Goal: Information Seeking & Learning: Check status

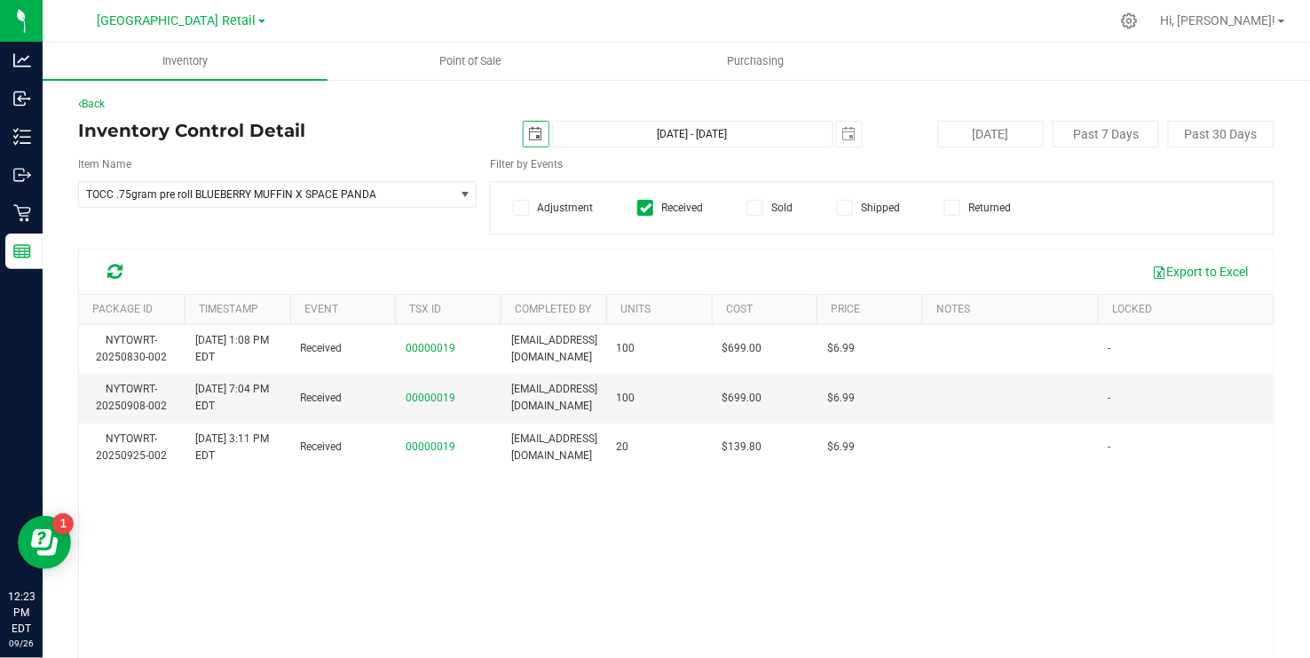
scroll to position [0, 56]
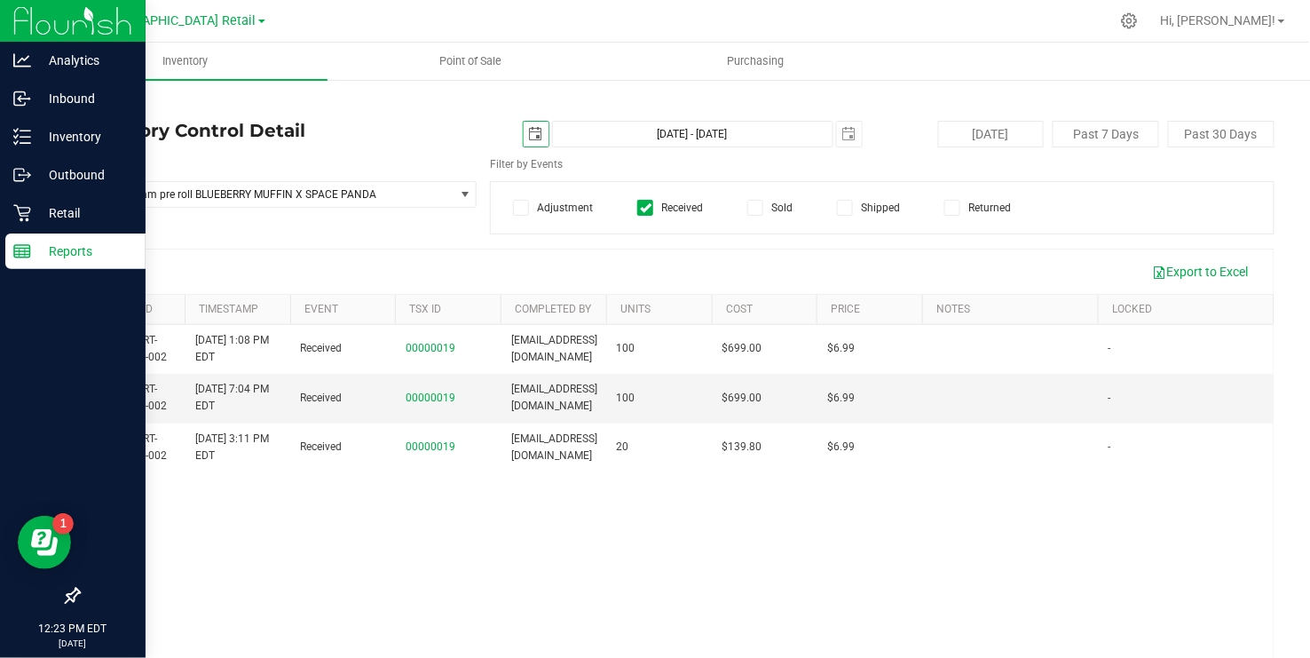
type input "[DATE]"
click at [50, 256] on p "Reports" at bounding box center [84, 250] width 106 height 21
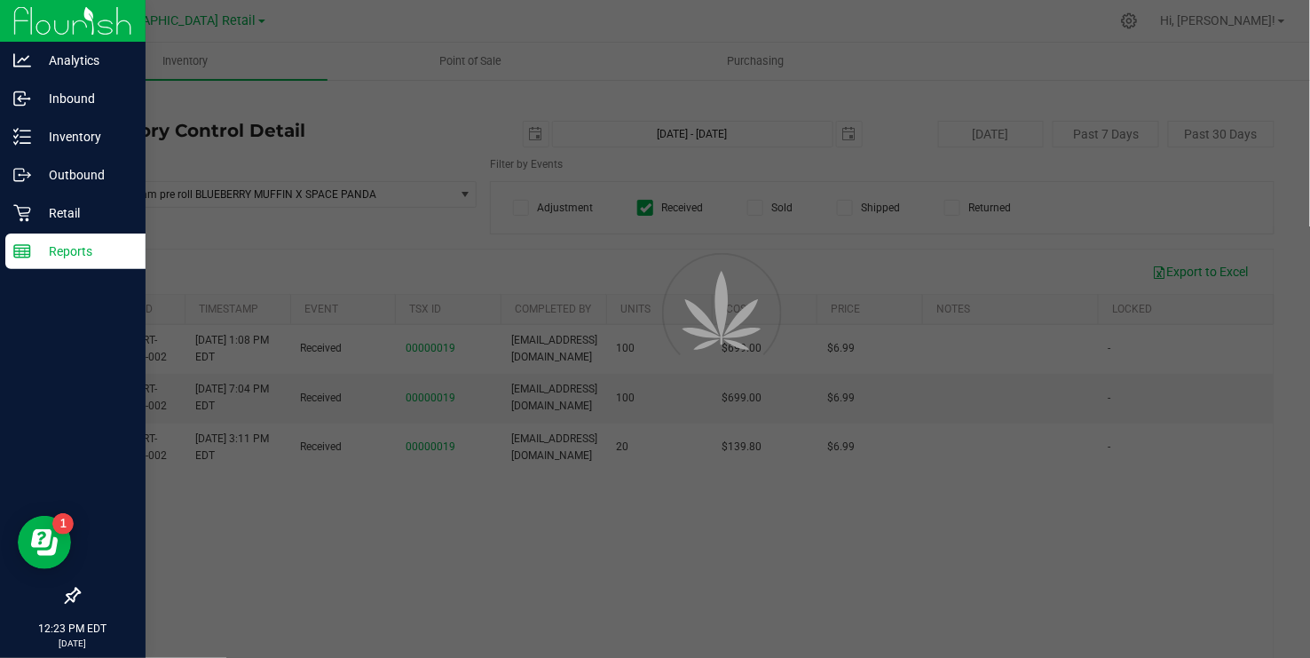
scroll to position [0, 0]
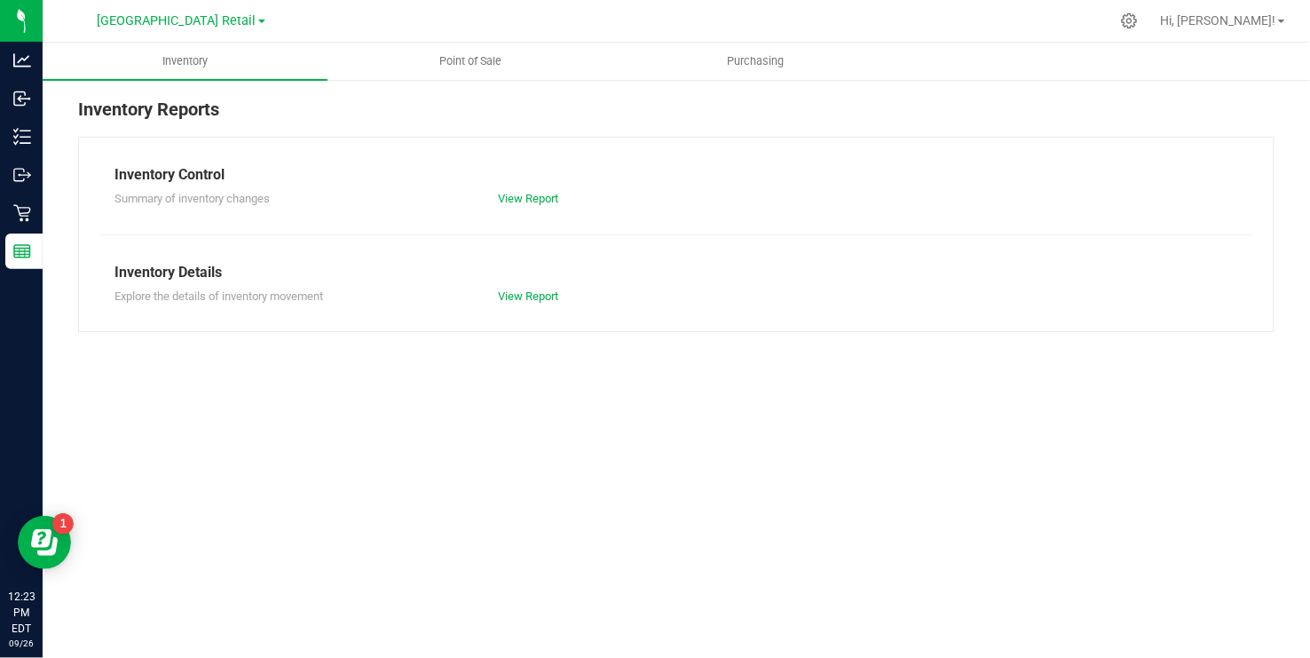
click at [258, 20] on span at bounding box center [261, 22] width 7 height 4
click at [479, 67] on span "Point of Sale" at bounding box center [470, 61] width 110 height 16
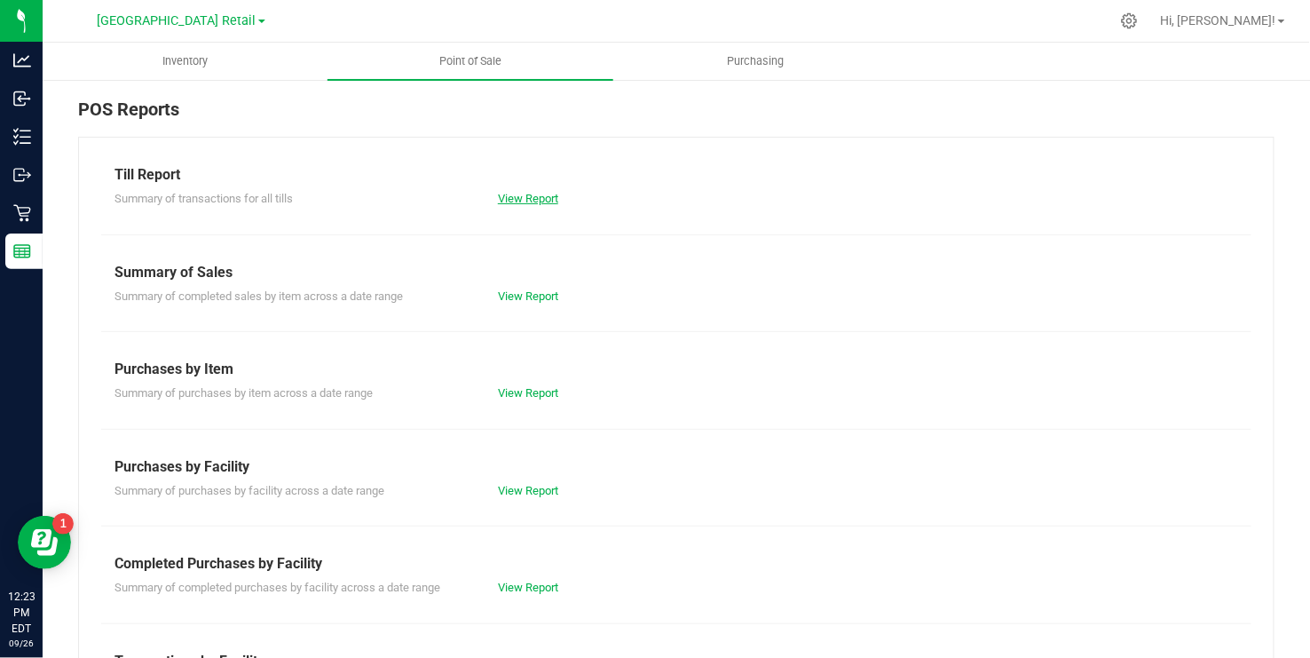
click at [529, 199] on link "View Report" at bounding box center [528, 198] width 60 height 13
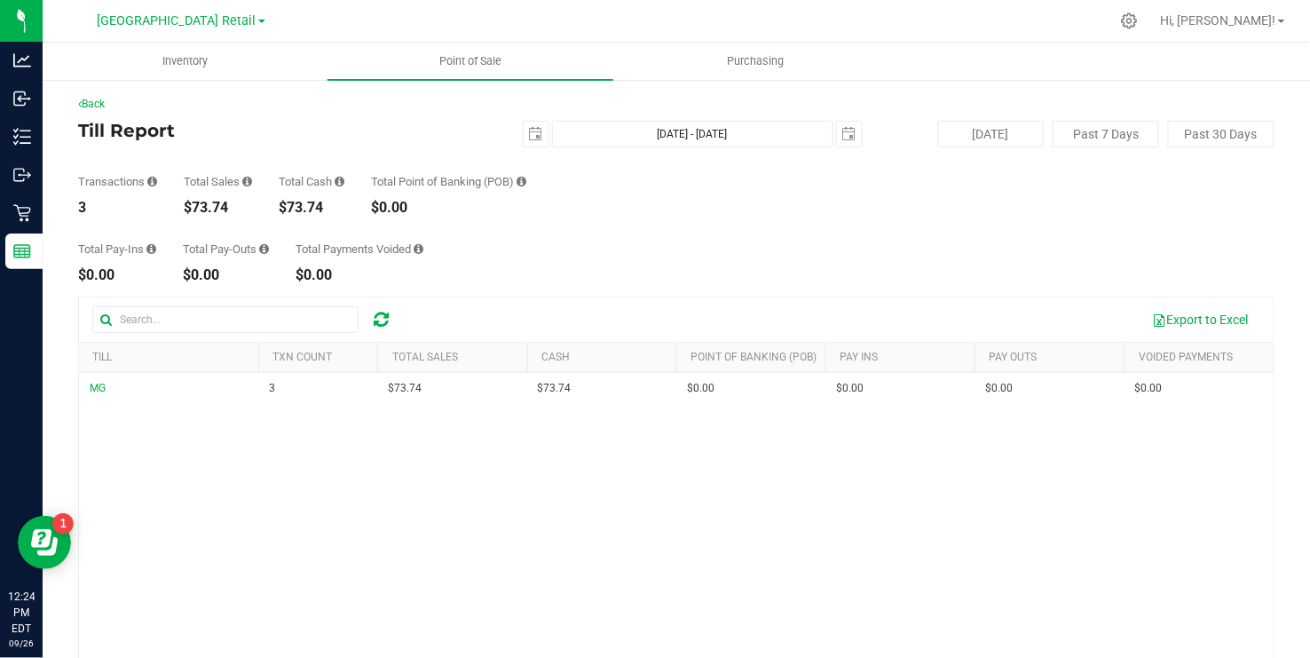
click at [486, 79] on link "Point of Sale" at bounding box center [469, 61] width 285 height 37
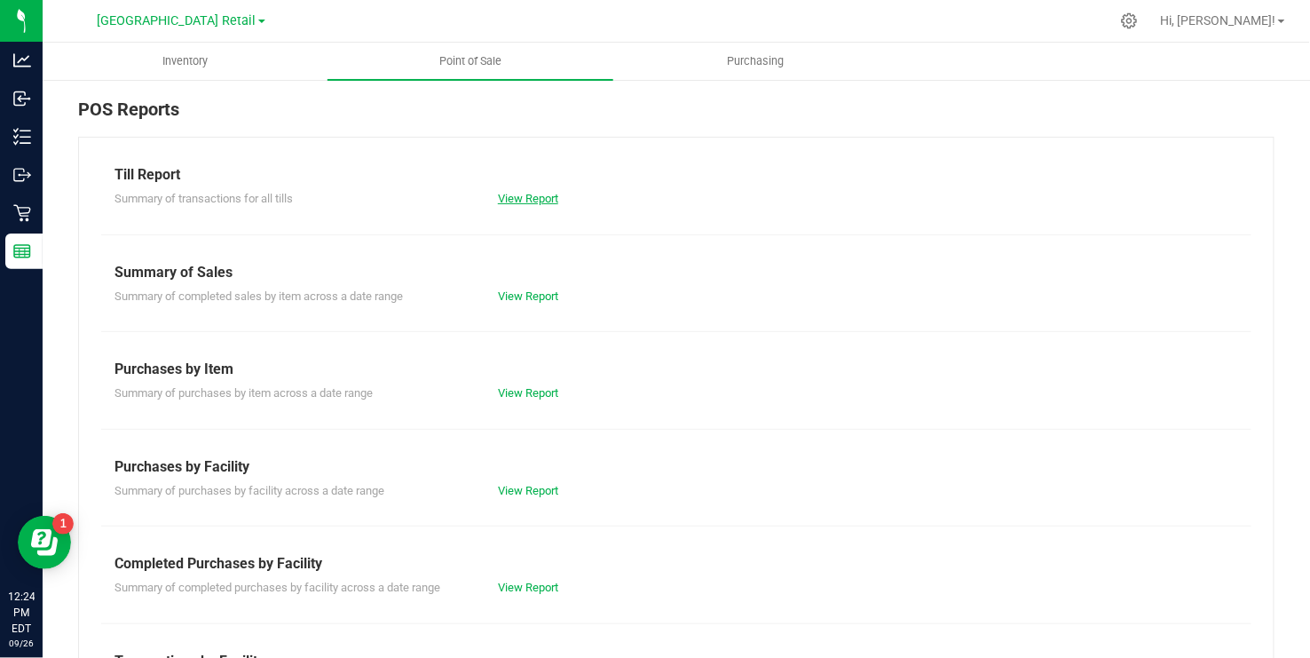
click at [548, 192] on link "View Report" at bounding box center [528, 198] width 60 height 13
